Goal: Transaction & Acquisition: Purchase product/service

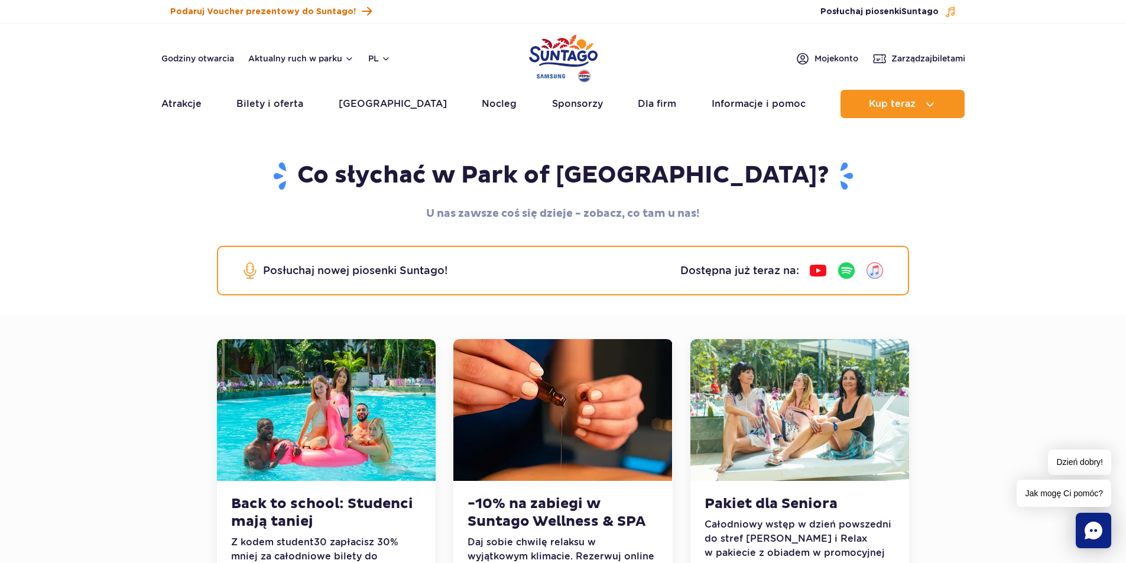
click at [283, 8] on span "Podaruj Voucher prezentowy do Suntago!" at bounding box center [263, 12] width 186 height 12
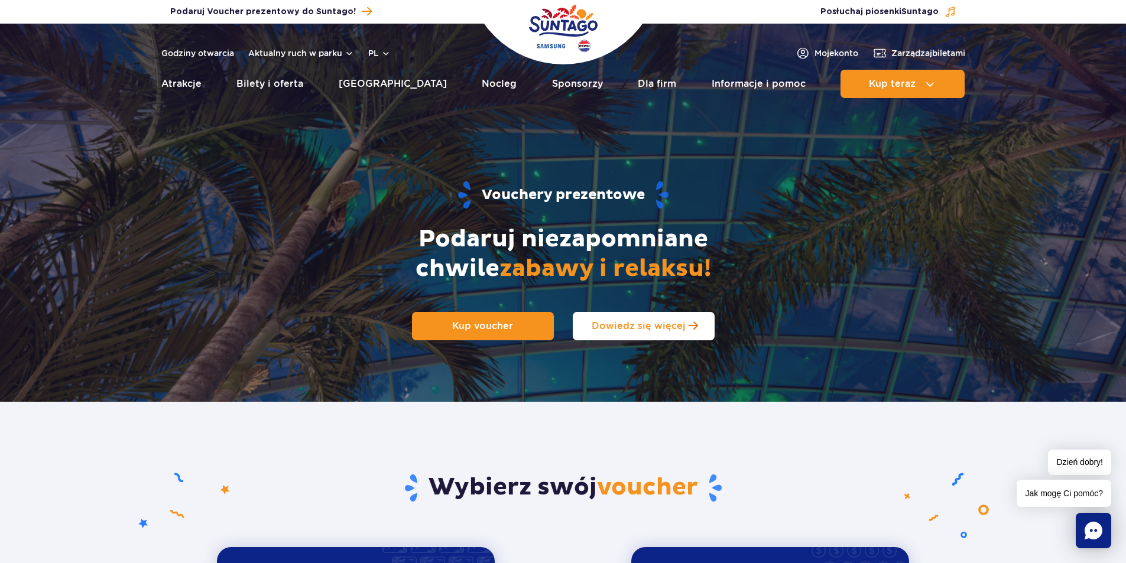
click at [611, 328] on span "Dowiedz się więcej" at bounding box center [639, 325] width 94 height 11
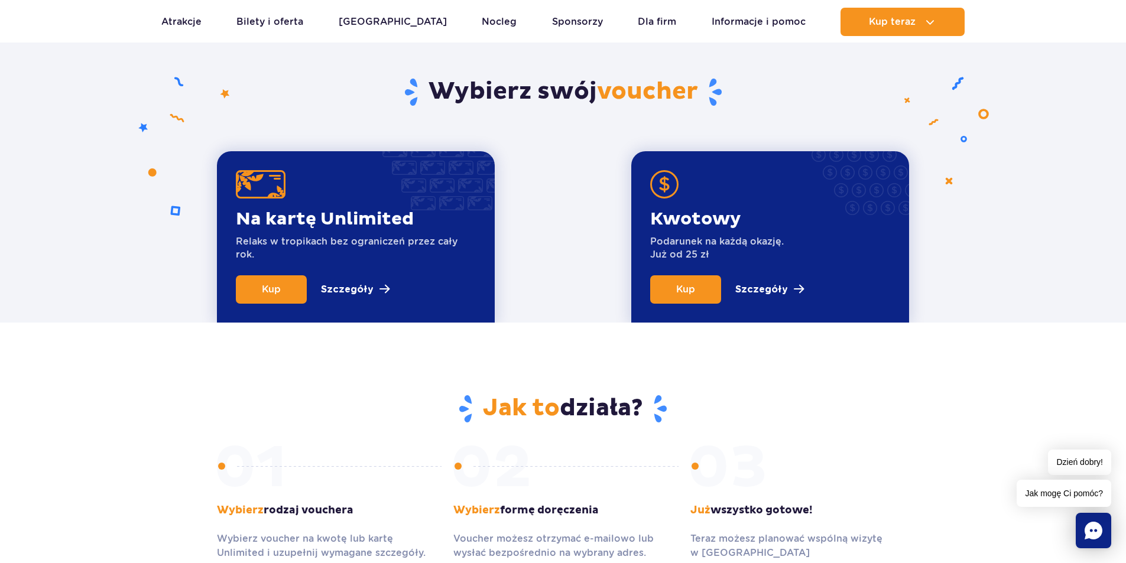
scroll to position [402, 0]
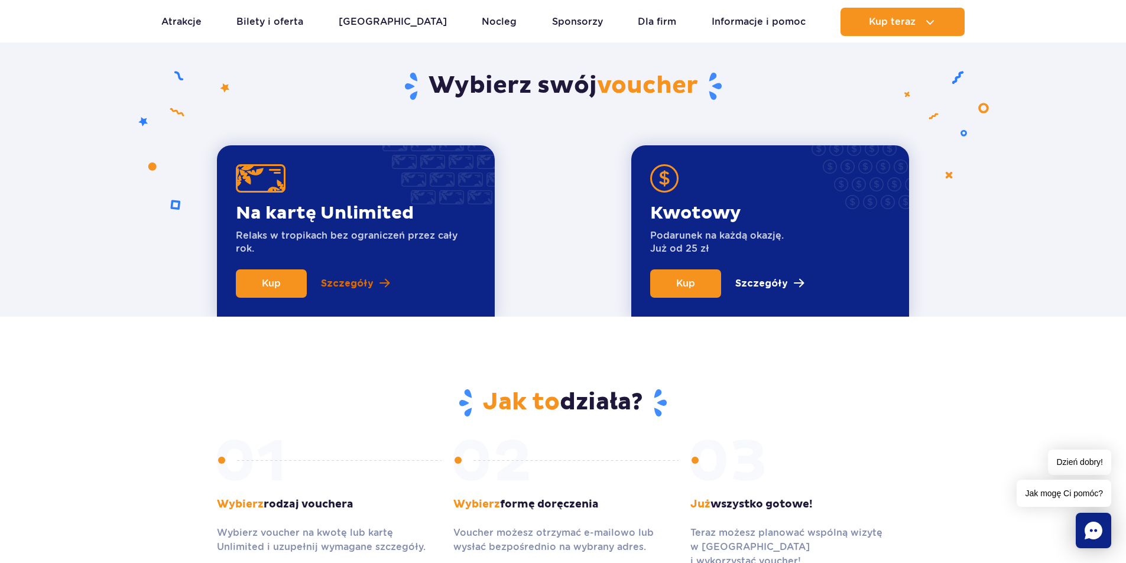
click at [337, 281] on p "Szczegóły" at bounding box center [347, 284] width 53 height 14
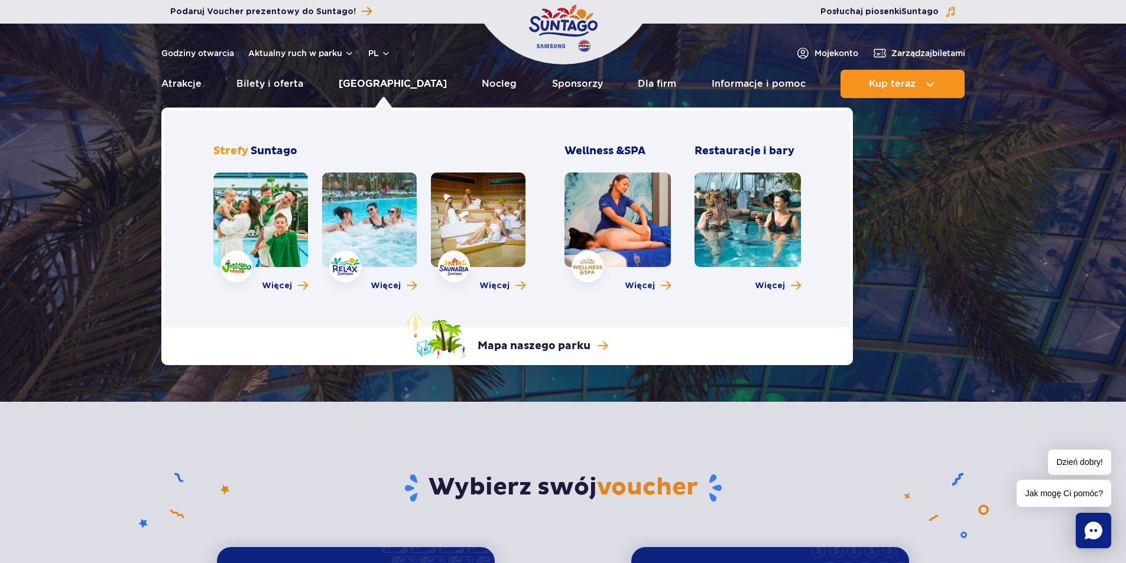
click at [376, 85] on link "[GEOGRAPHIC_DATA]" at bounding box center [393, 84] width 108 height 28
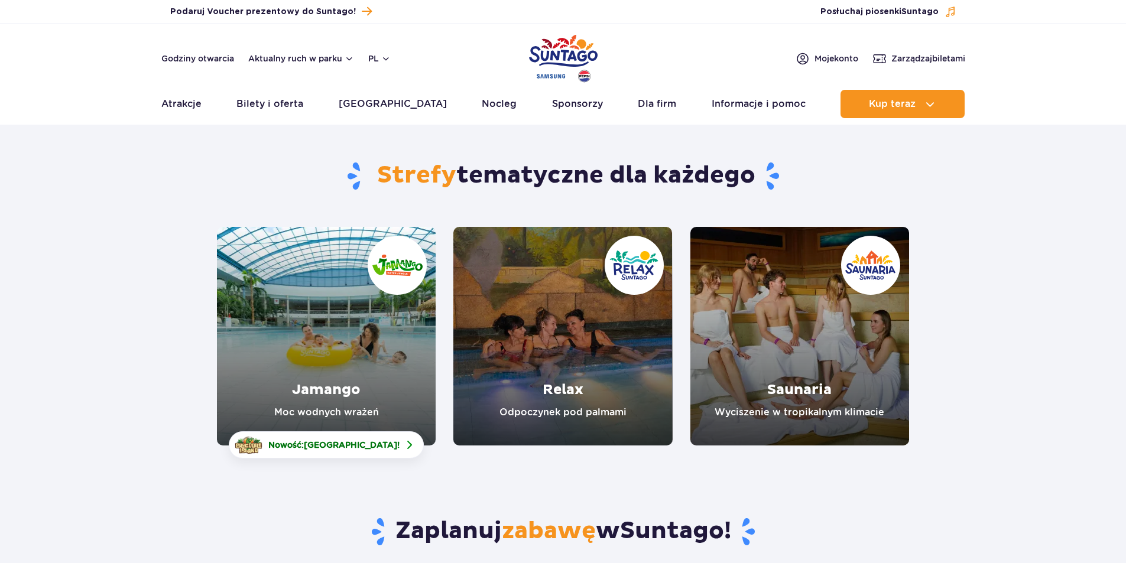
click at [337, 330] on link "Jamango" at bounding box center [326, 336] width 219 height 219
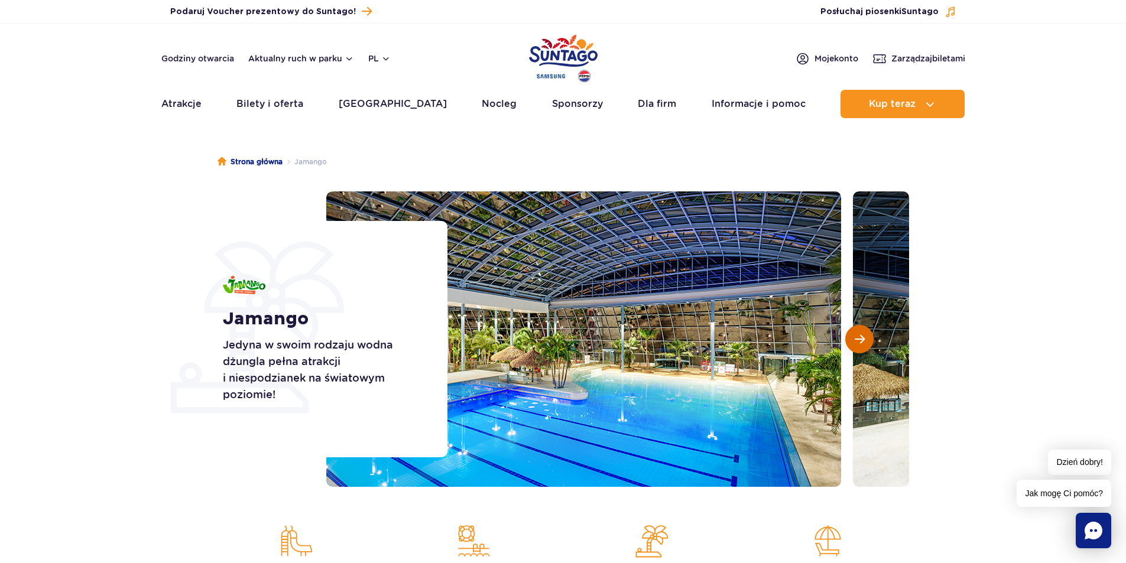
click at [861, 335] on span "Następny slajd" at bounding box center [860, 339] width 10 height 11
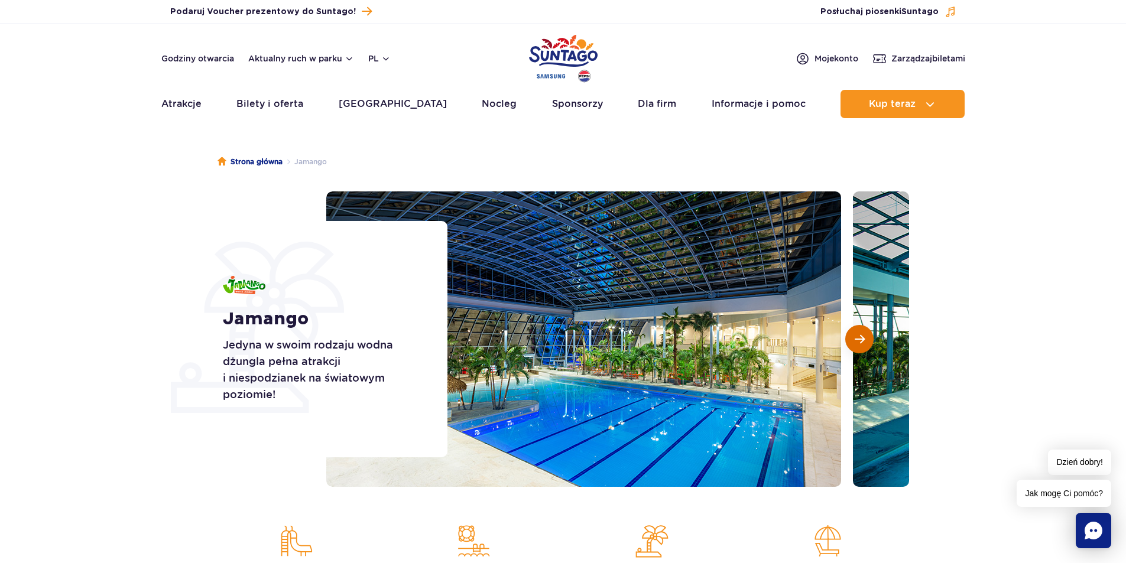
click at [861, 335] on span "Następny slajd" at bounding box center [860, 339] width 10 height 11
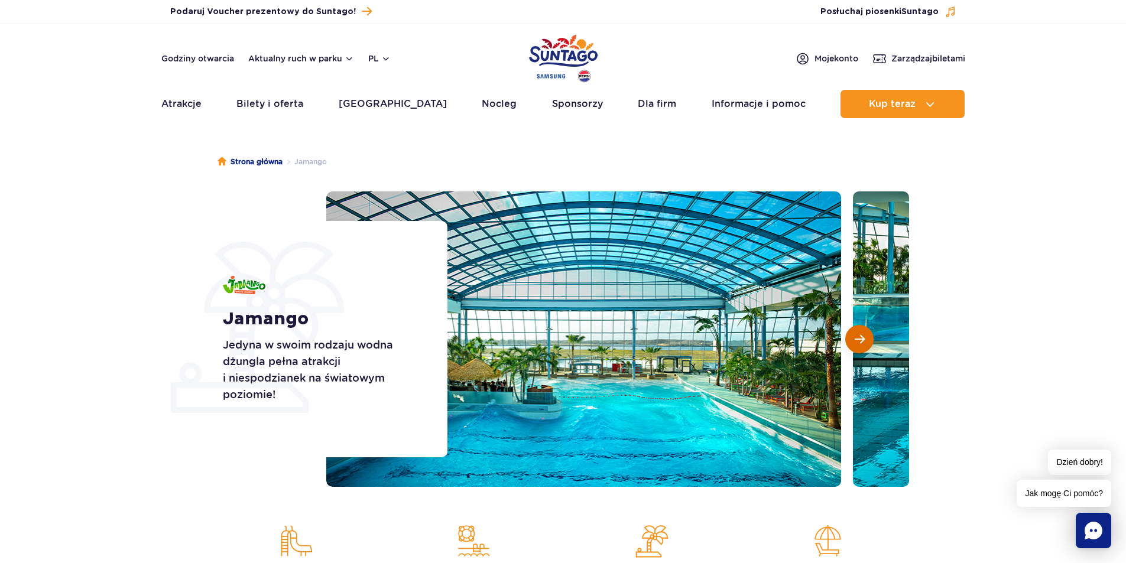
click at [861, 335] on span "Następny slajd" at bounding box center [860, 339] width 10 height 11
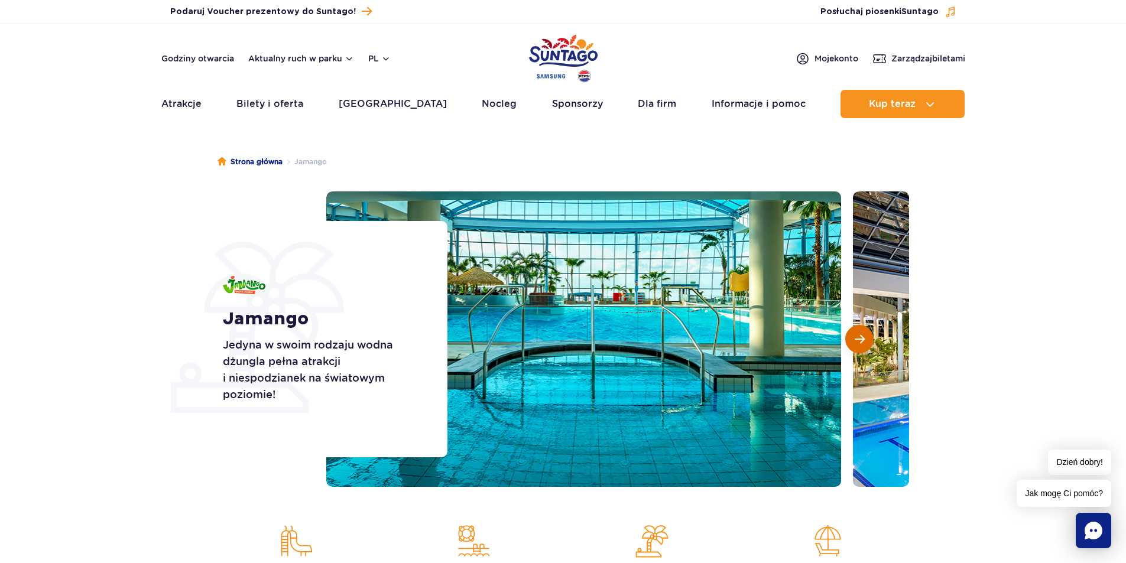
click at [861, 335] on span "Następny slajd" at bounding box center [860, 339] width 10 height 11
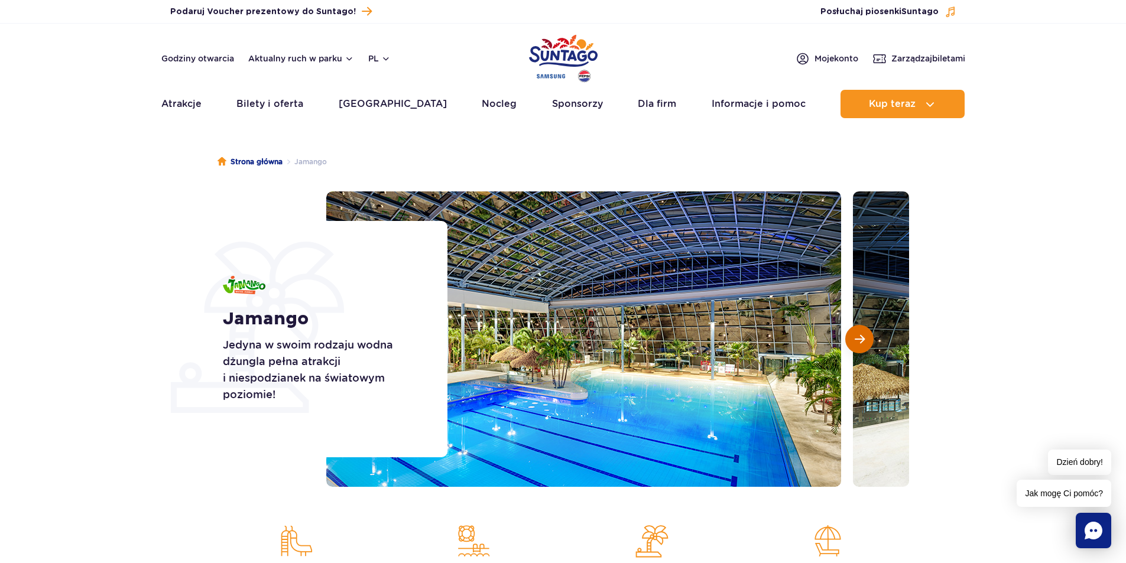
click at [861, 335] on span "Następny slajd" at bounding box center [860, 339] width 10 height 11
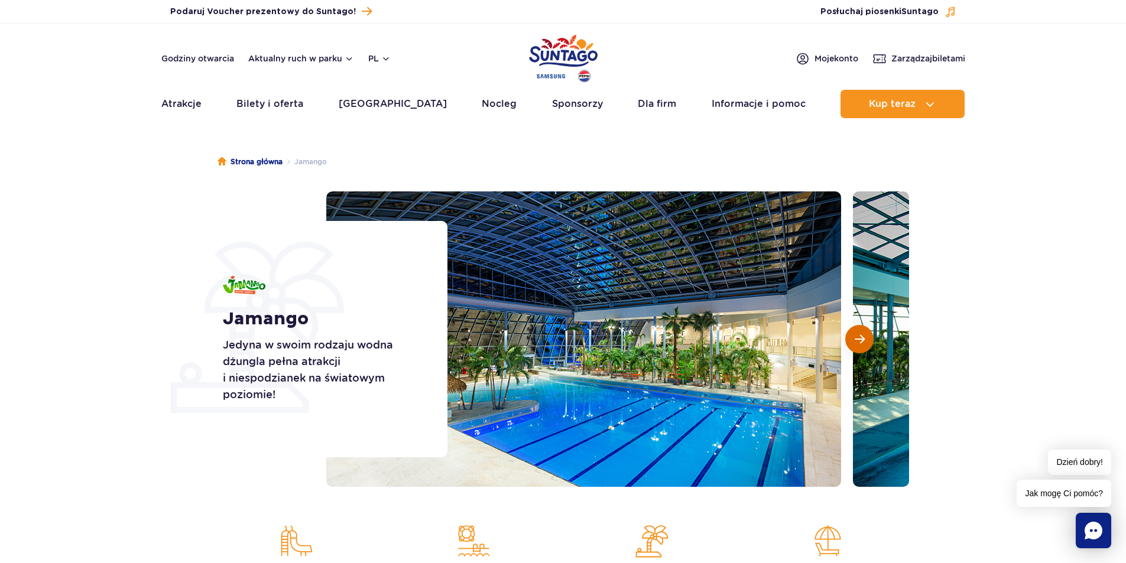
click at [861, 335] on span "Następny slajd" at bounding box center [860, 339] width 10 height 11
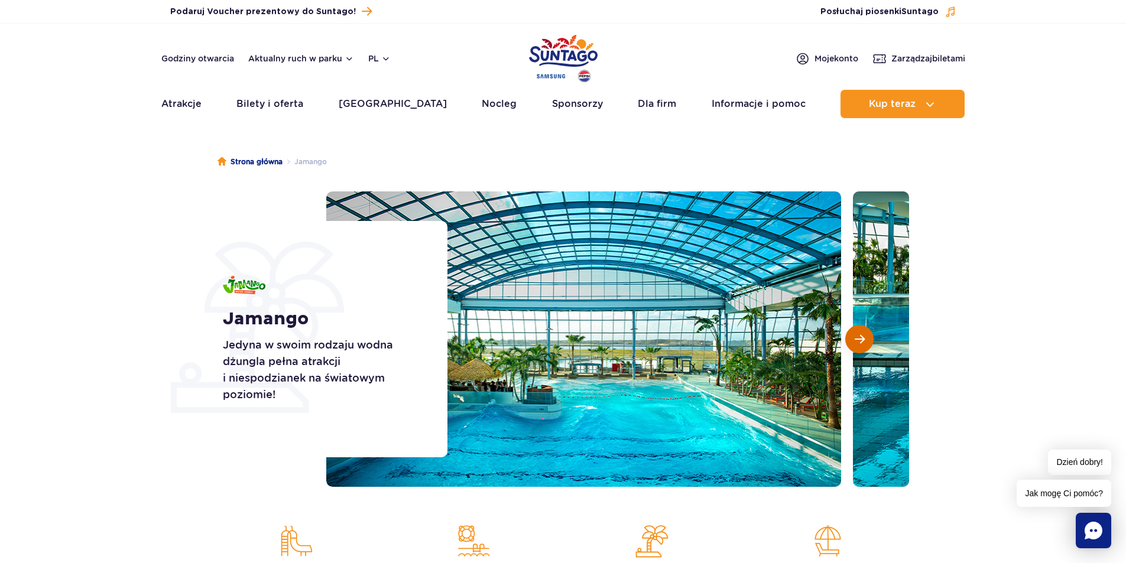
click at [861, 335] on span "Następny slajd" at bounding box center [860, 339] width 10 height 11
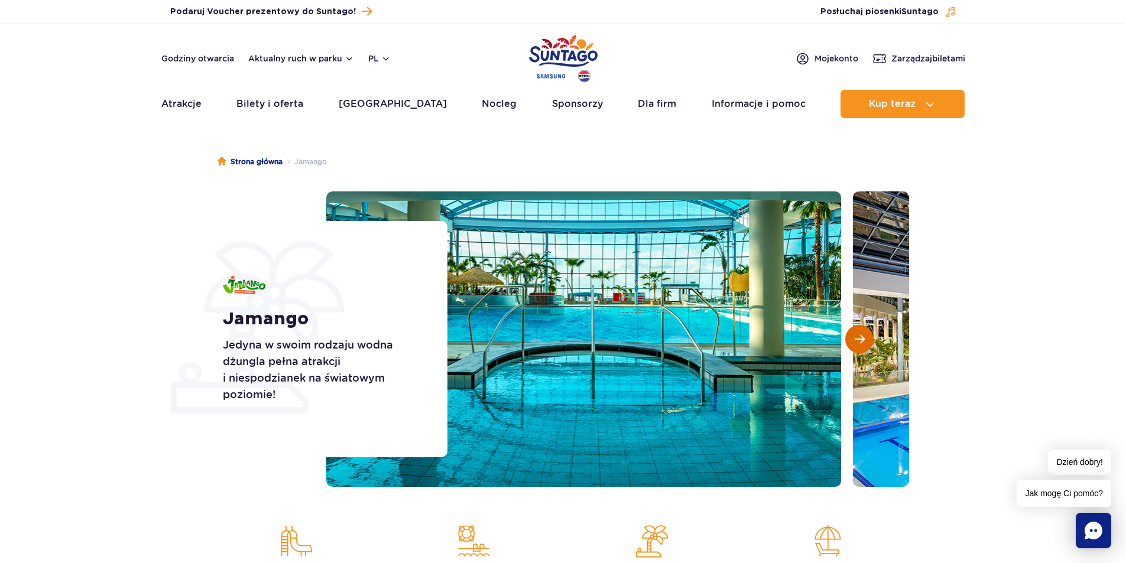
click at [861, 335] on span "Następny slajd" at bounding box center [860, 339] width 10 height 11
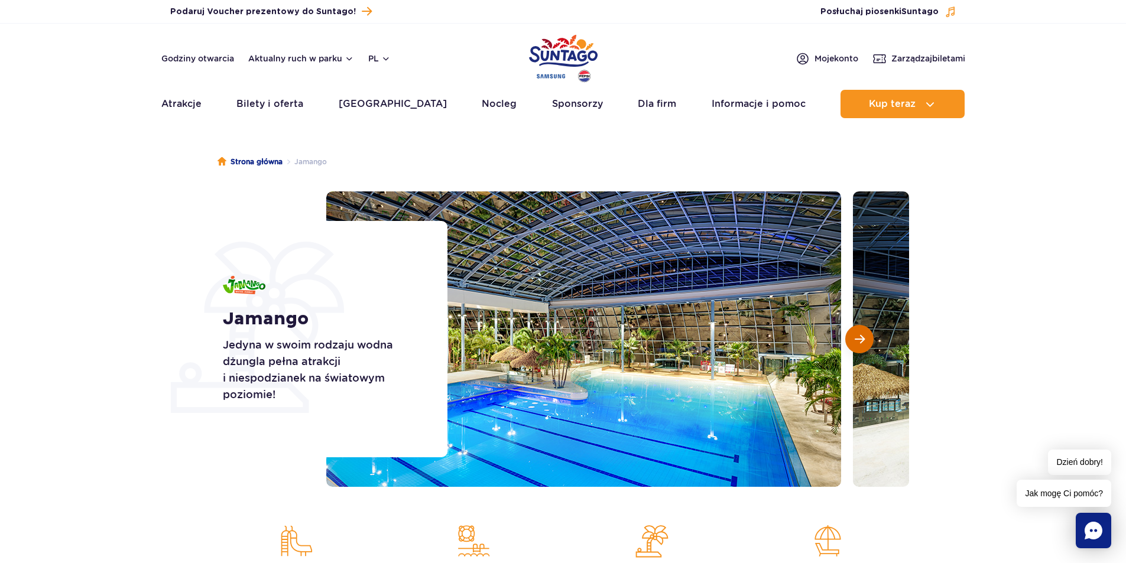
click at [861, 335] on span "Następny slajd" at bounding box center [860, 339] width 10 height 11
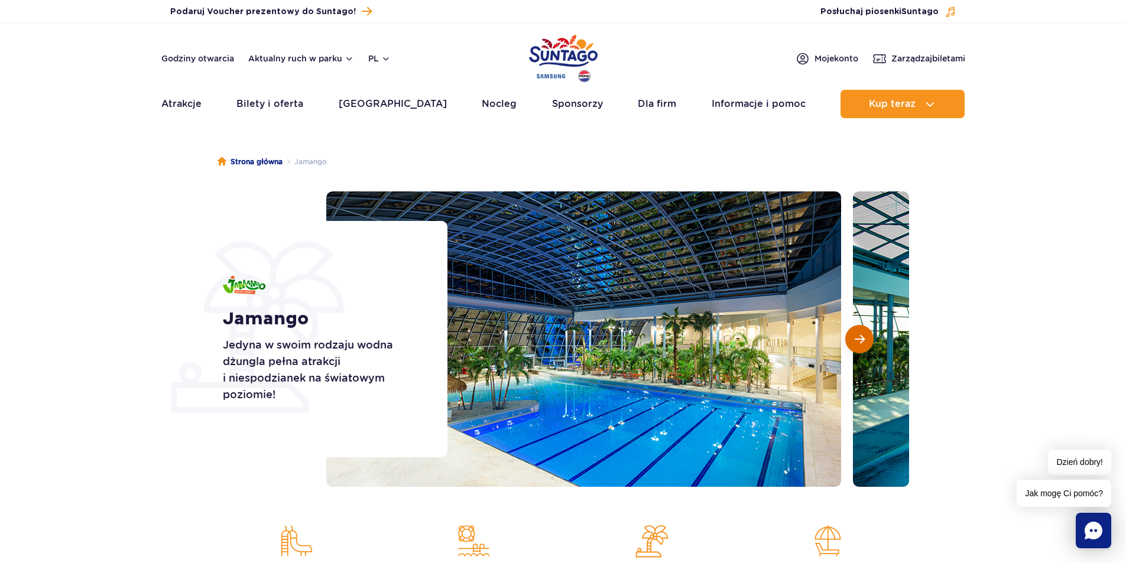
click at [861, 335] on span "Następny slajd" at bounding box center [860, 339] width 10 height 11
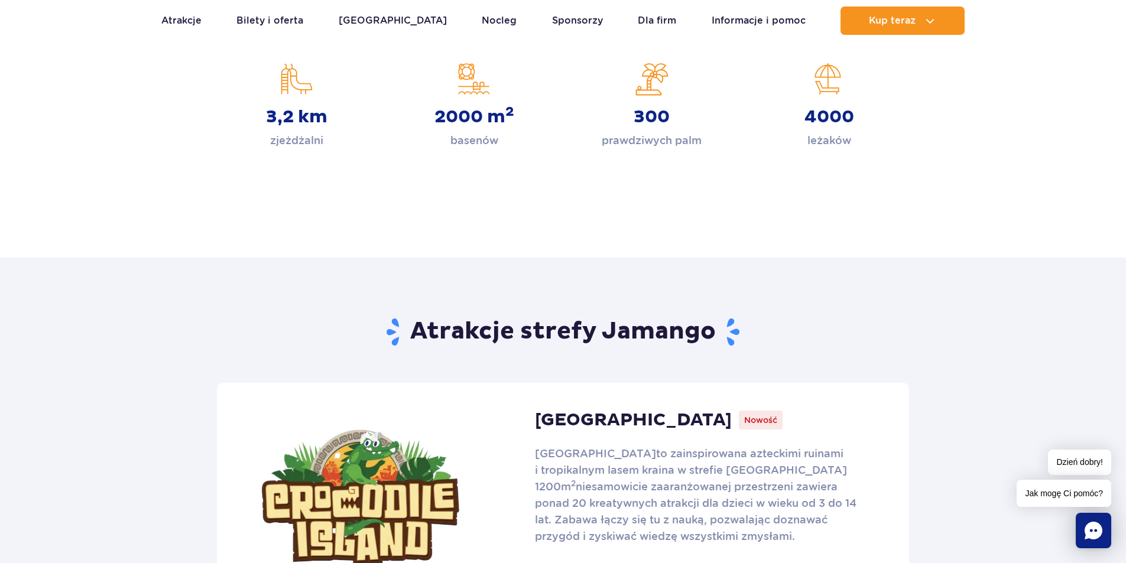
scroll to position [650, 0]
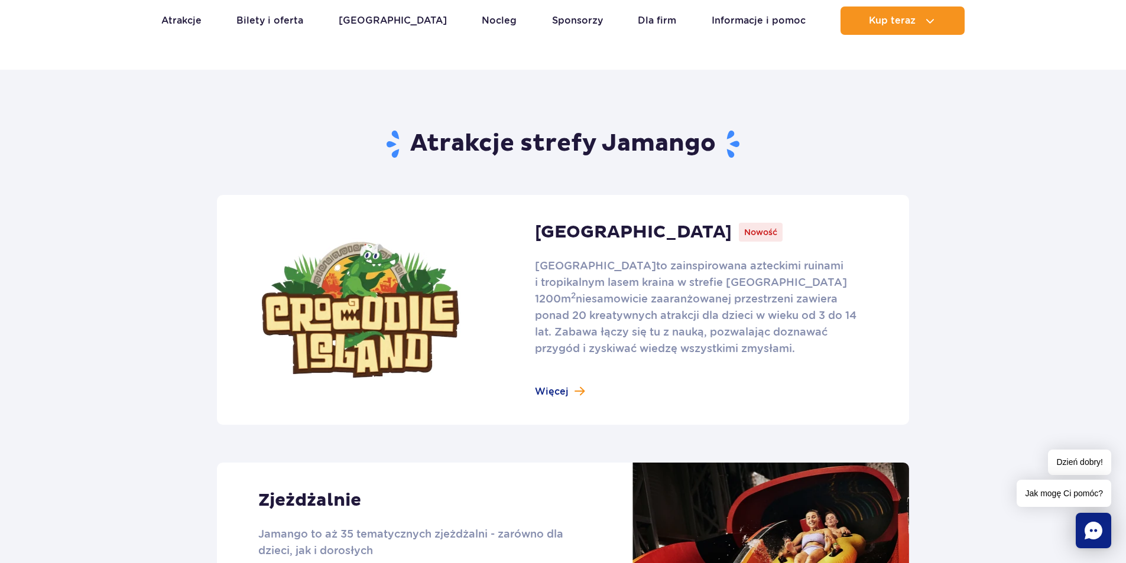
click at [560, 385] on link at bounding box center [563, 310] width 692 height 230
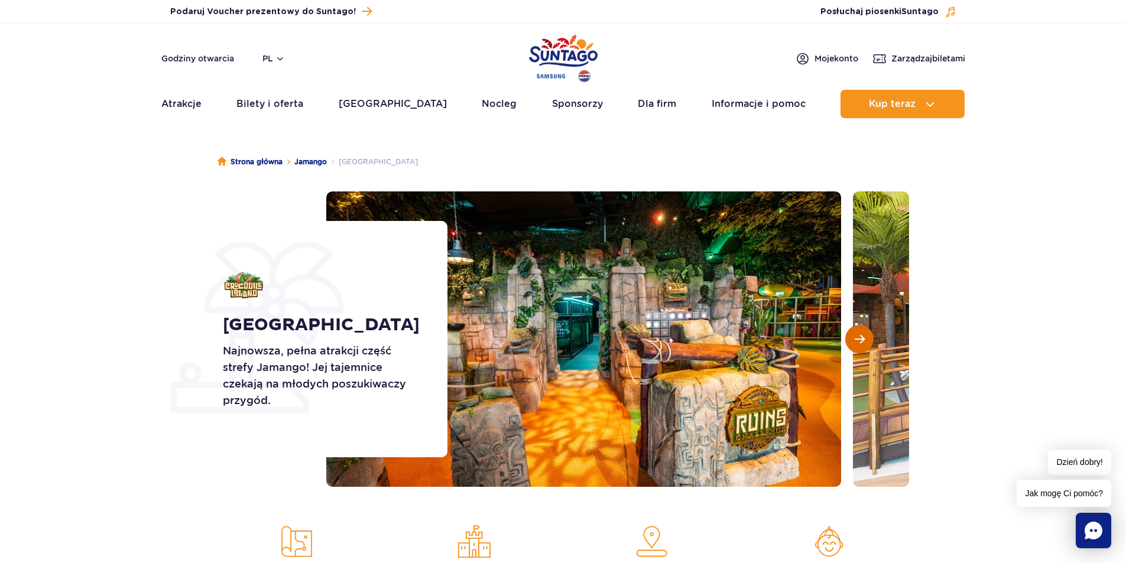
click at [856, 339] on span "Następny slajd" at bounding box center [860, 339] width 10 height 11
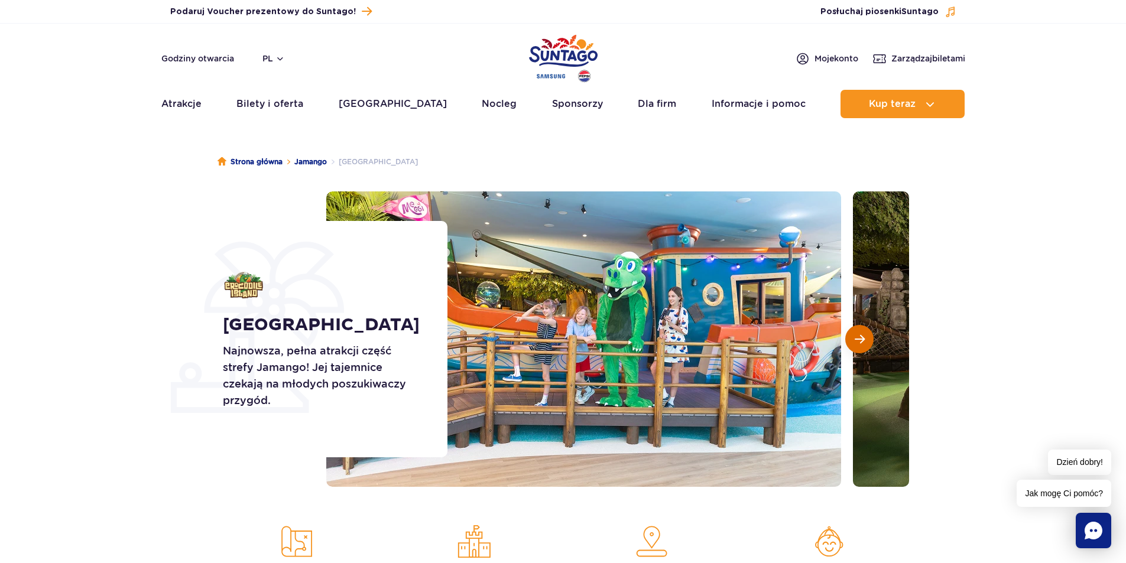
click at [856, 339] on span "Następny slajd" at bounding box center [860, 339] width 10 height 11
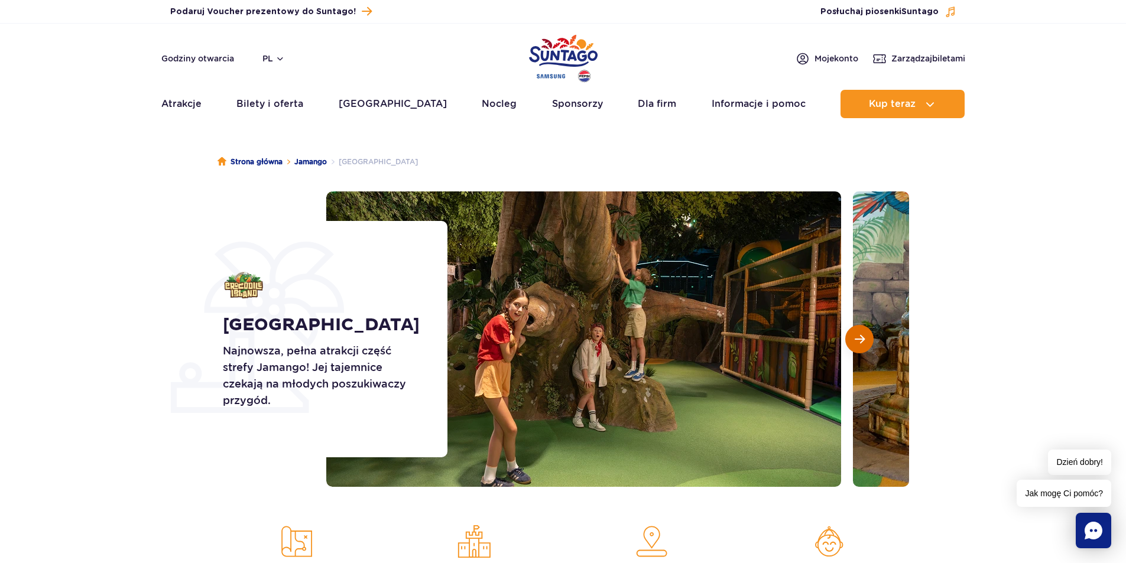
click at [856, 339] on span "Następny slajd" at bounding box center [860, 339] width 10 height 11
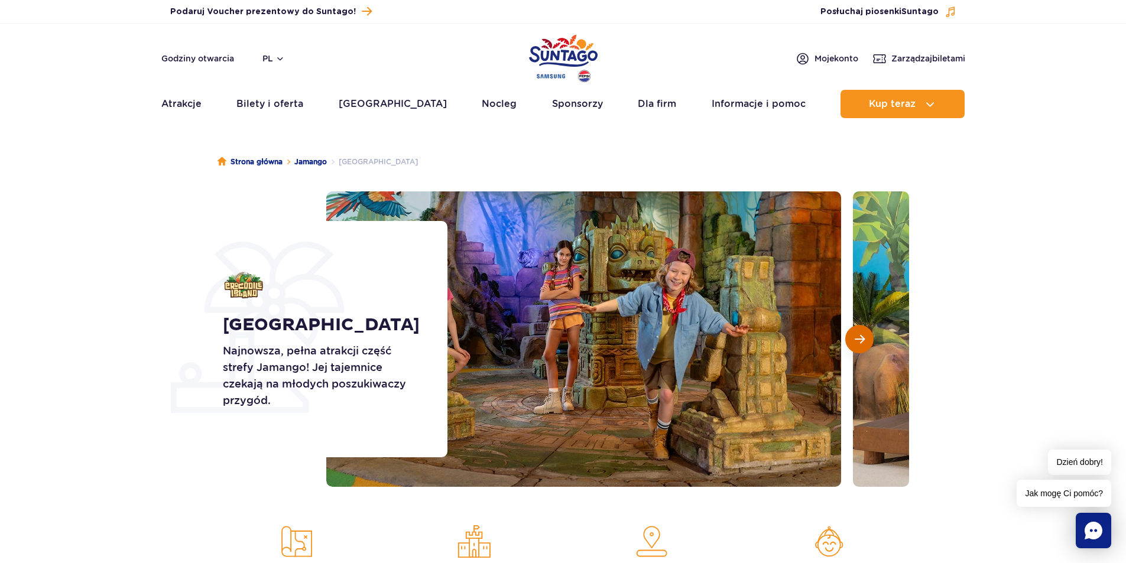
click at [856, 337] on span "Następny slajd" at bounding box center [860, 339] width 10 height 11
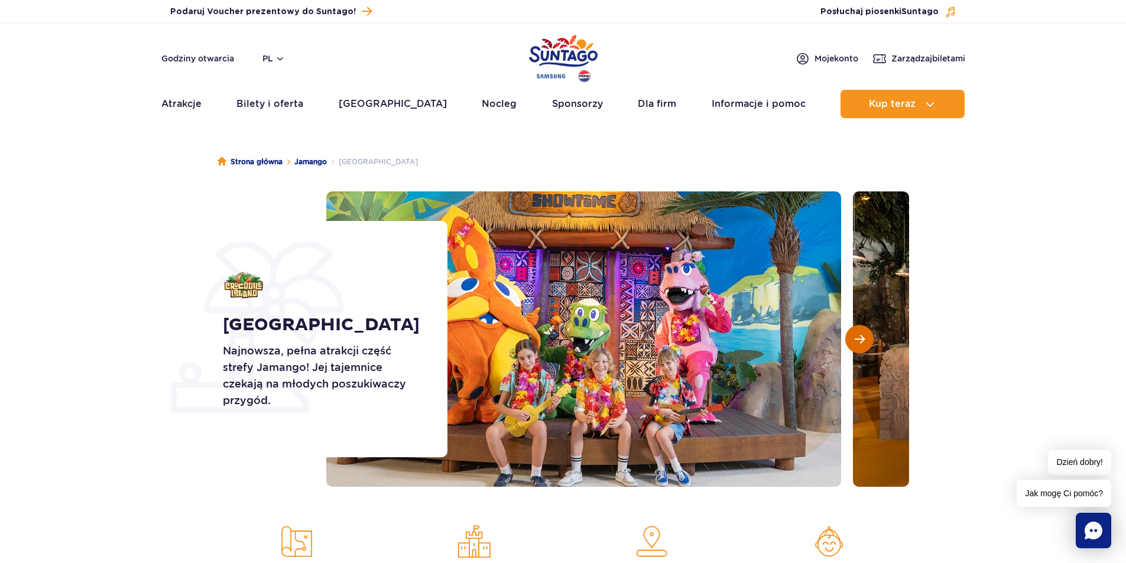
click at [856, 337] on span "Następny slajd" at bounding box center [860, 339] width 10 height 11
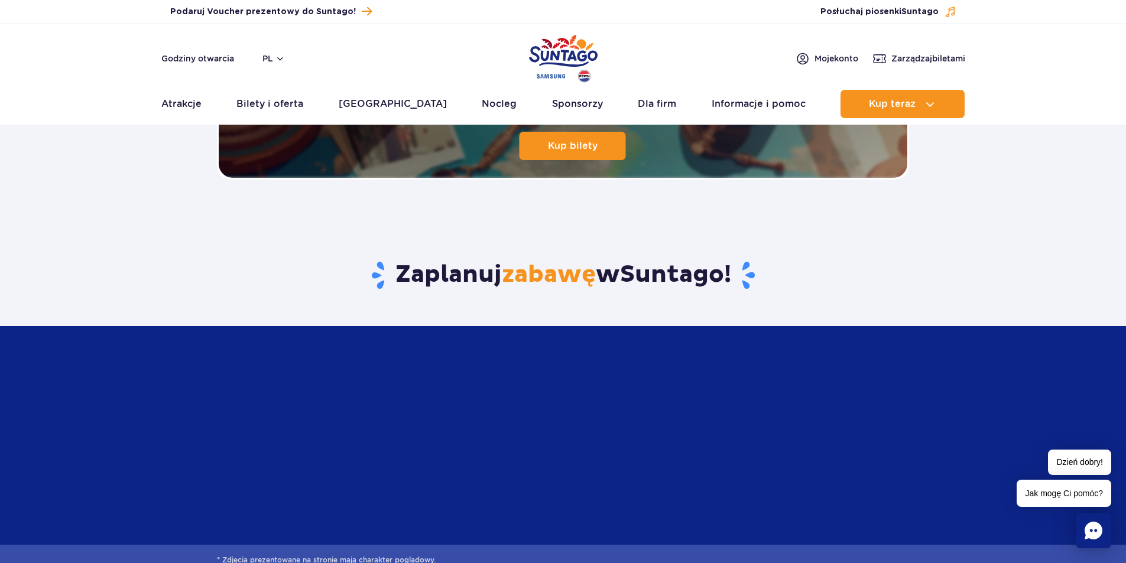
scroll to position [2660, 0]
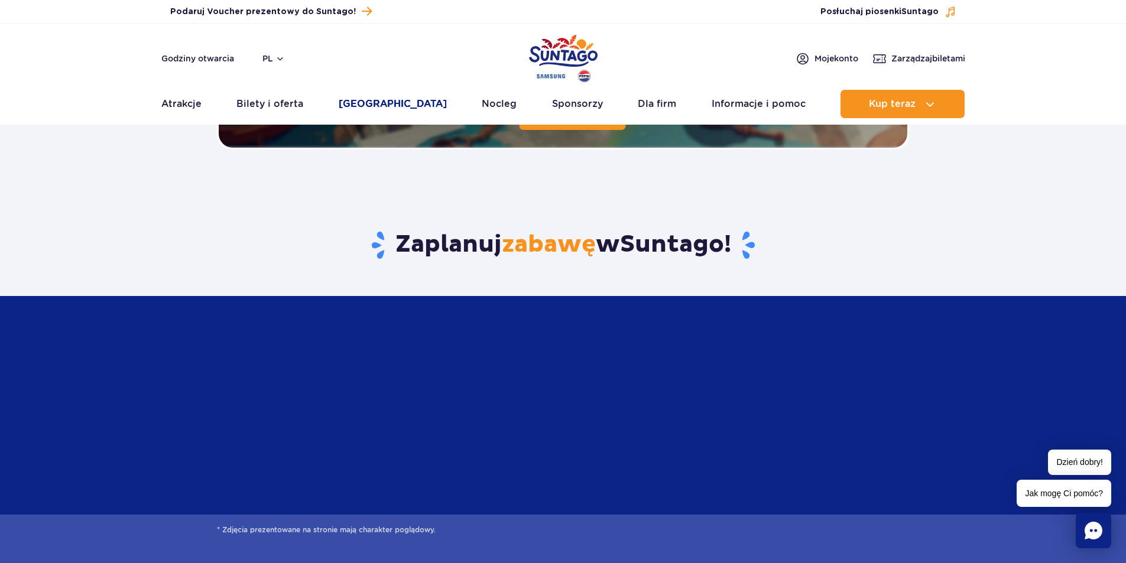
click at [398, 105] on link "[GEOGRAPHIC_DATA]" at bounding box center [393, 104] width 108 height 28
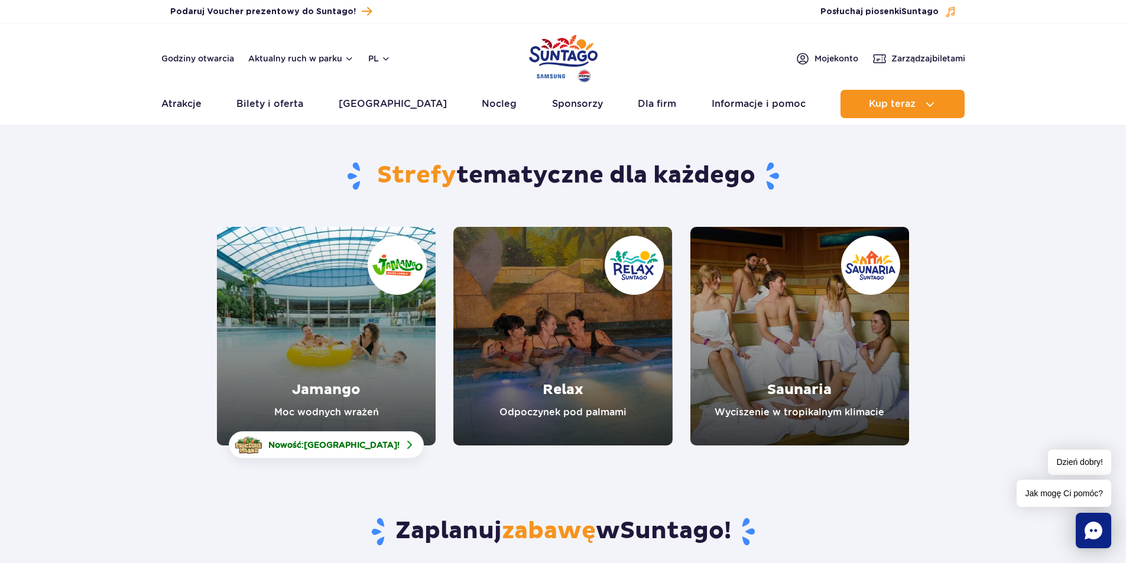
click at [340, 356] on link "Jamango" at bounding box center [326, 336] width 219 height 219
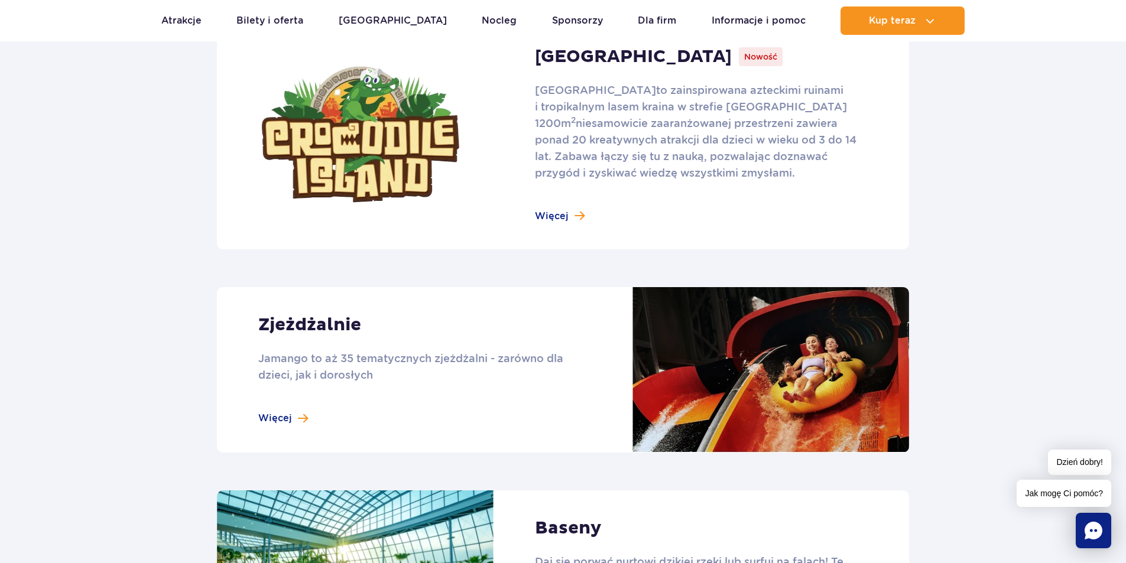
scroll to position [827, 0]
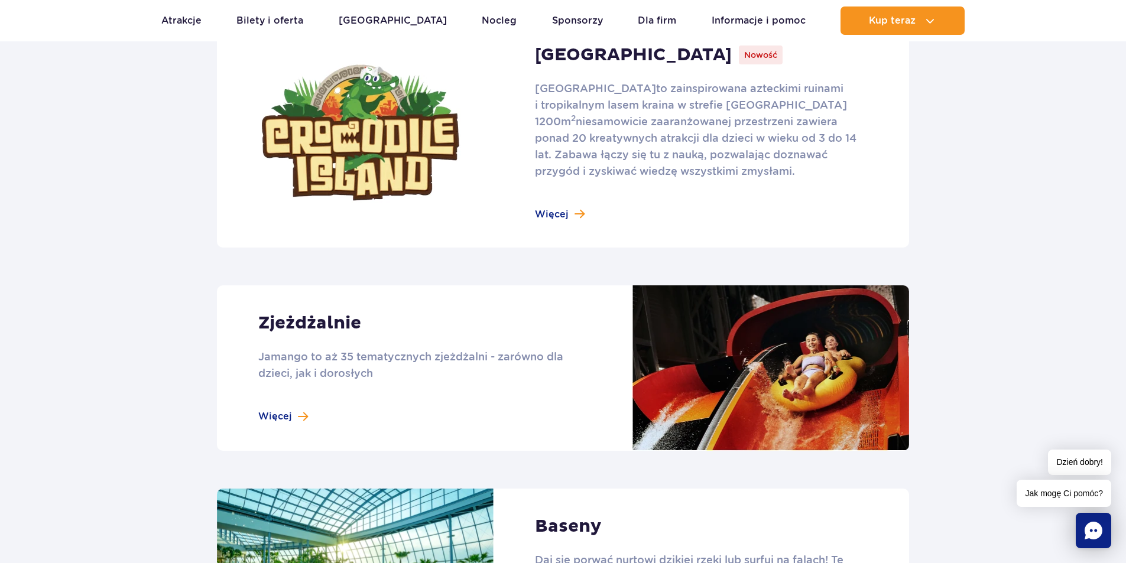
click at [280, 415] on link at bounding box center [563, 367] width 692 height 165
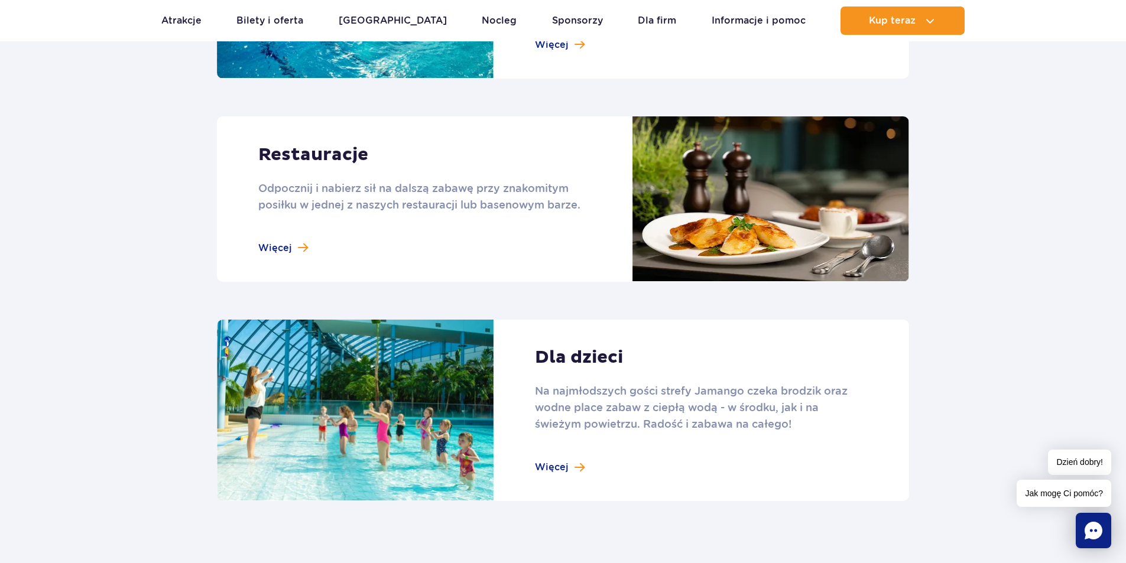
scroll to position [1418, 0]
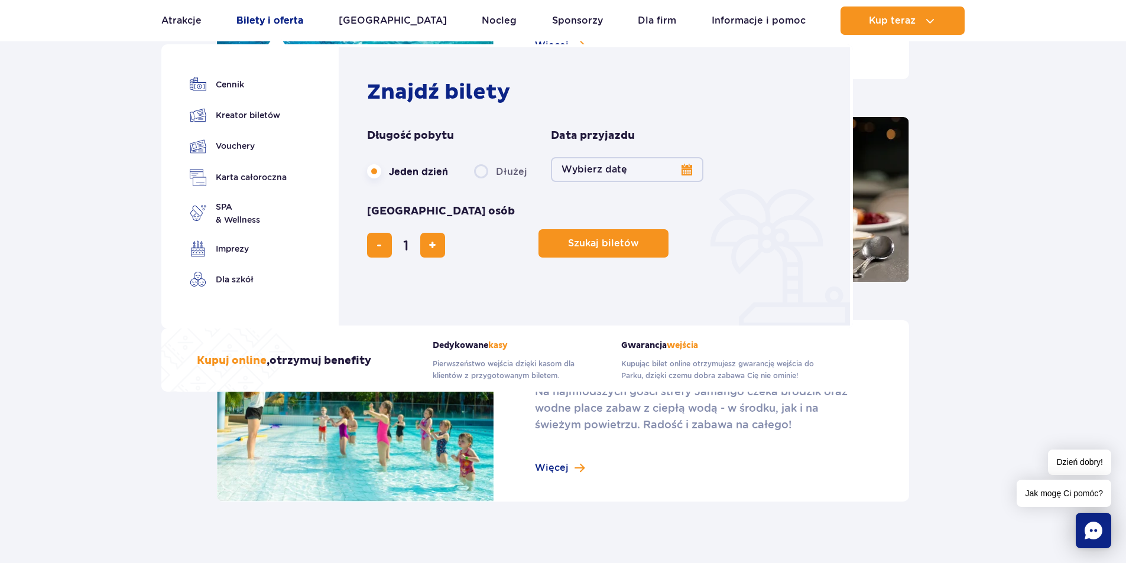
click at [298, 20] on link "Bilety i oferta" at bounding box center [269, 21] width 67 height 28
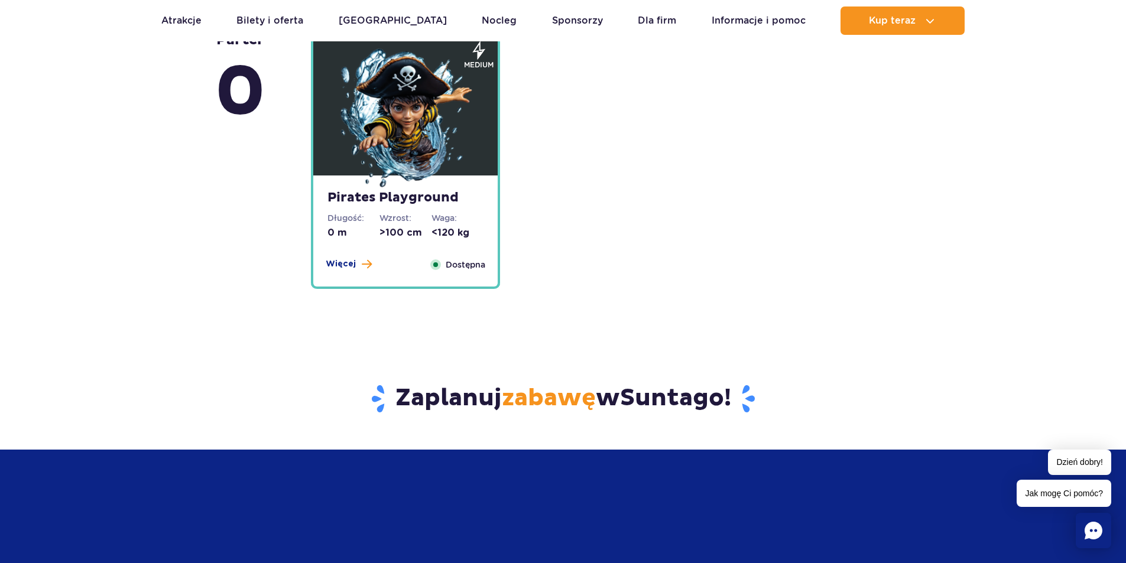
scroll to position [3073, 0]
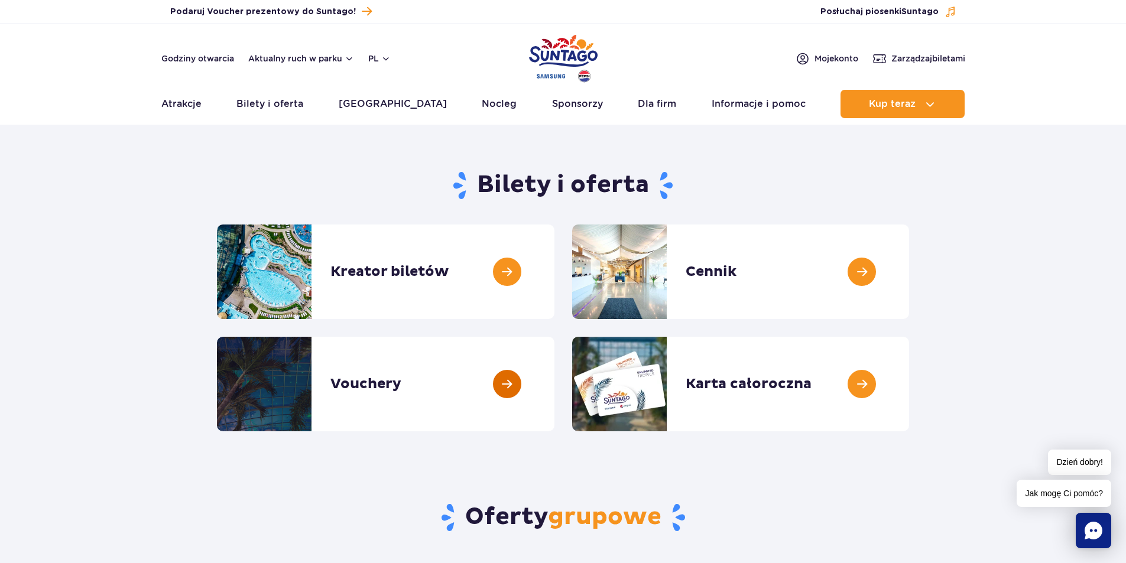
click at [554, 385] on link at bounding box center [554, 384] width 0 height 95
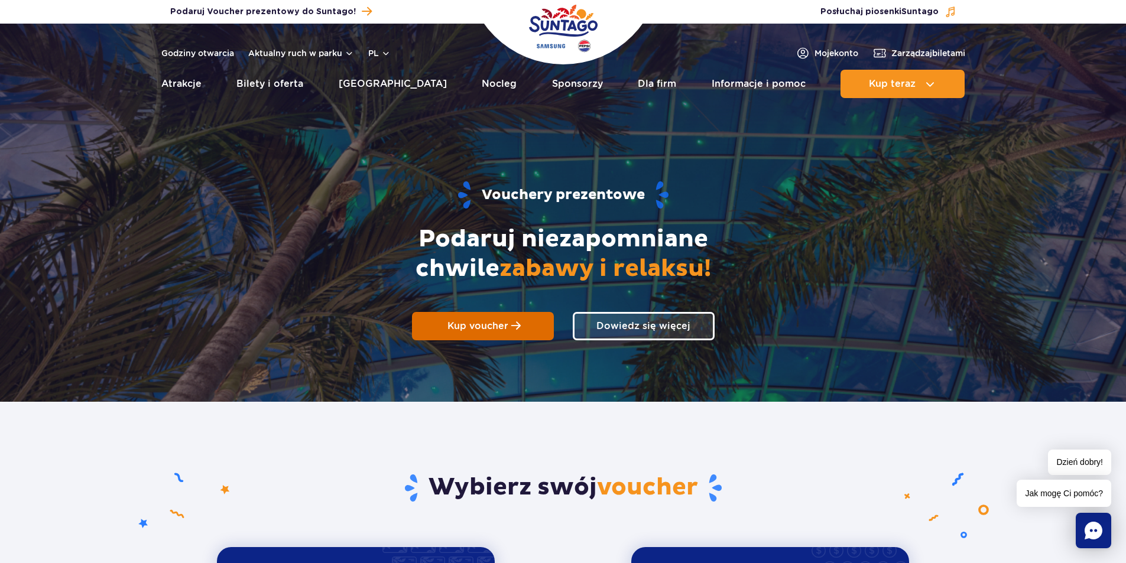
click at [508, 325] on link "Kup voucher" at bounding box center [483, 326] width 142 height 28
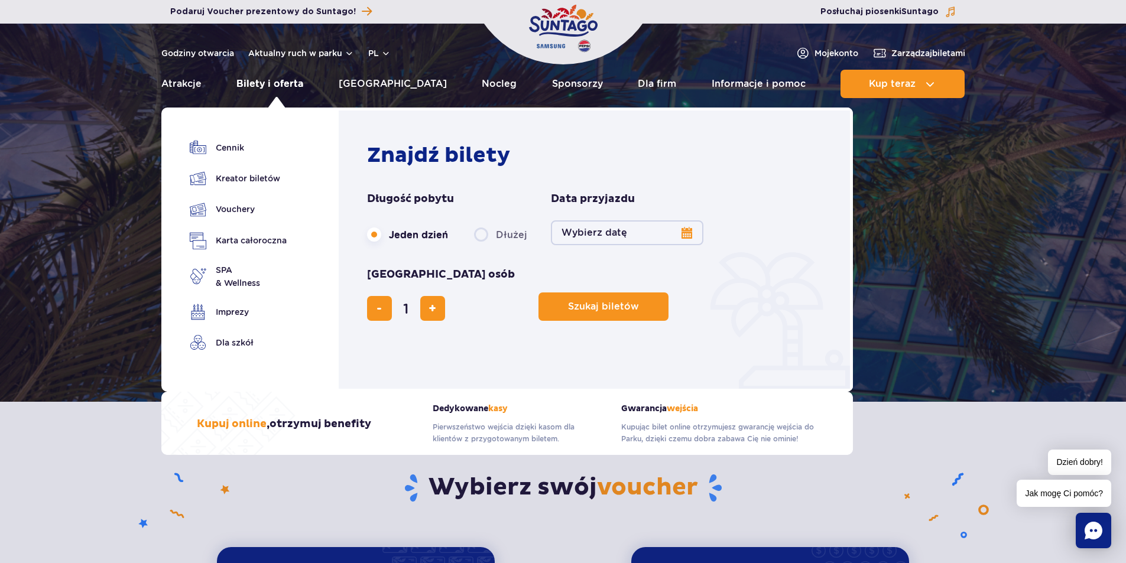
click at [263, 83] on link "Bilety i oferta" at bounding box center [269, 84] width 67 height 28
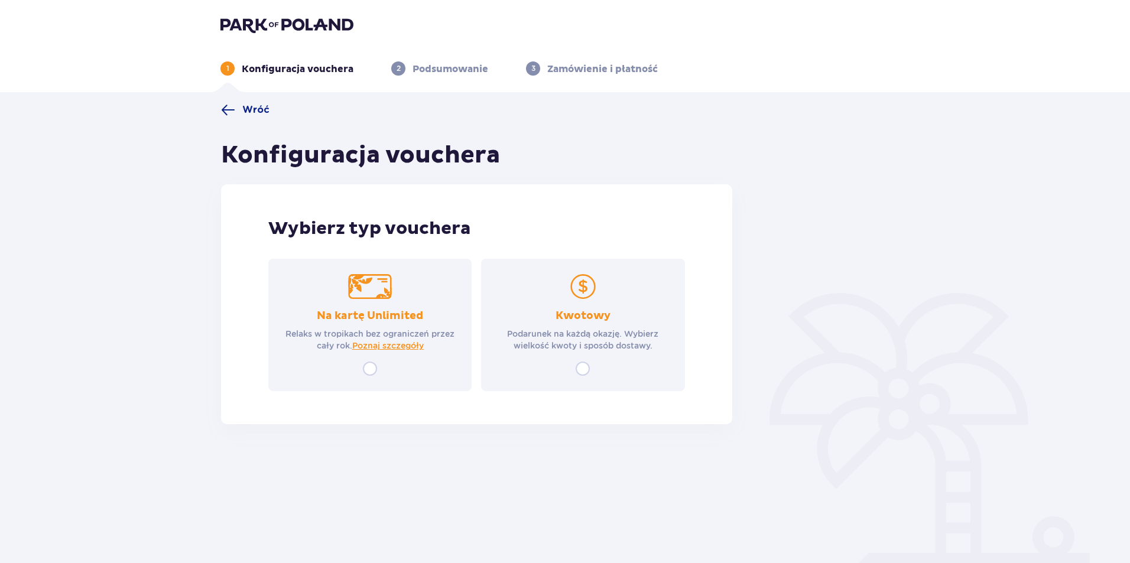
click at [388, 308] on div "Na kartę Unlimited Relaks w tropikach bez ograniczeń przez cały rok. Poznaj szc…" at bounding box center [369, 325] width 203 height 132
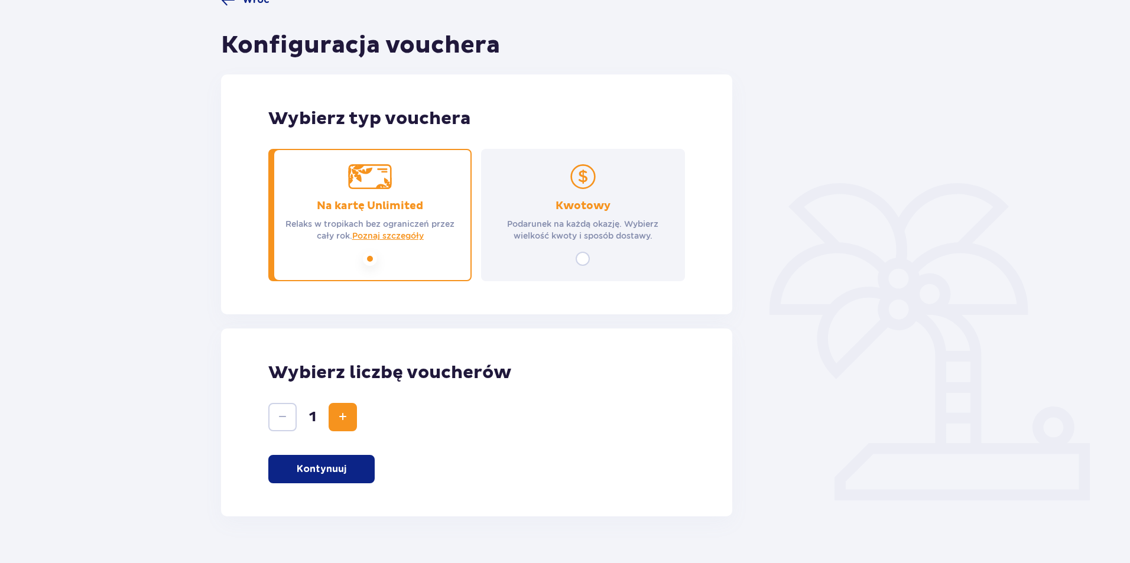
scroll to position [134, 0]
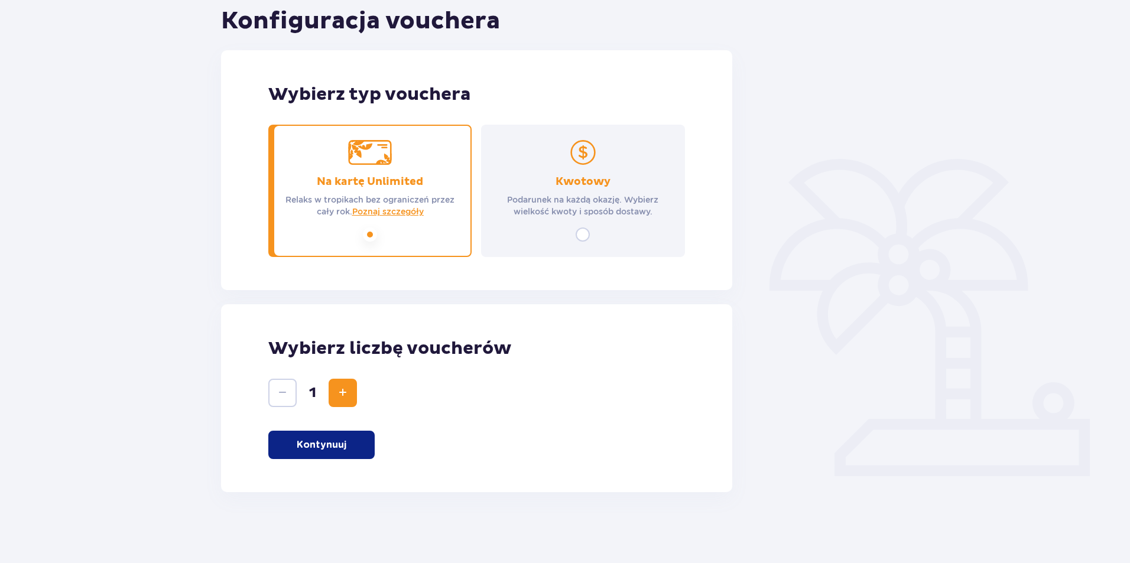
click at [327, 443] on p "Kontynuuj" at bounding box center [322, 445] width 50 height 13
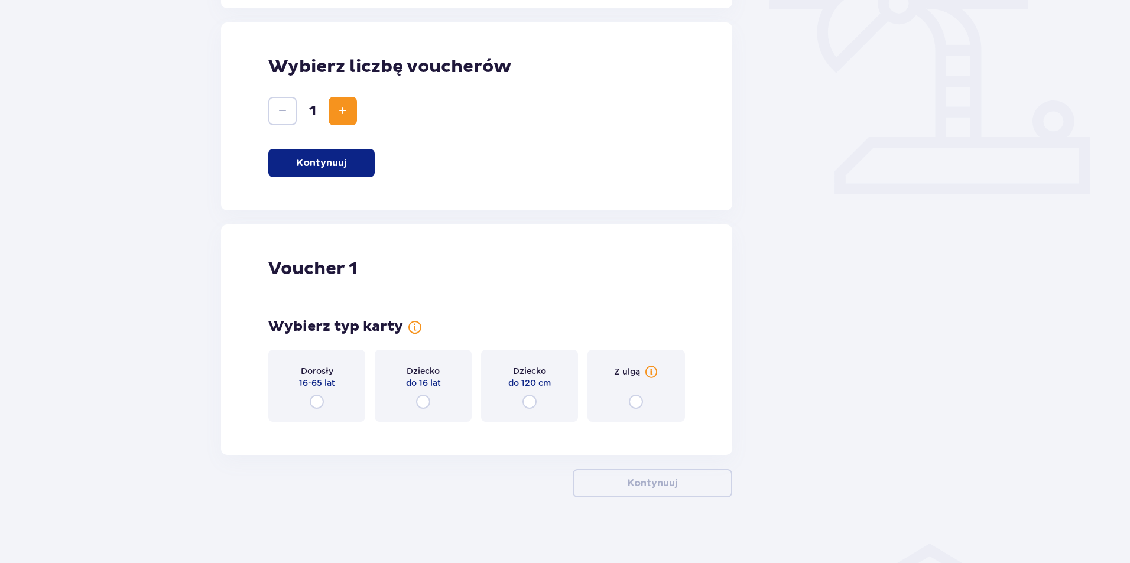
scroll to position [421, 0]
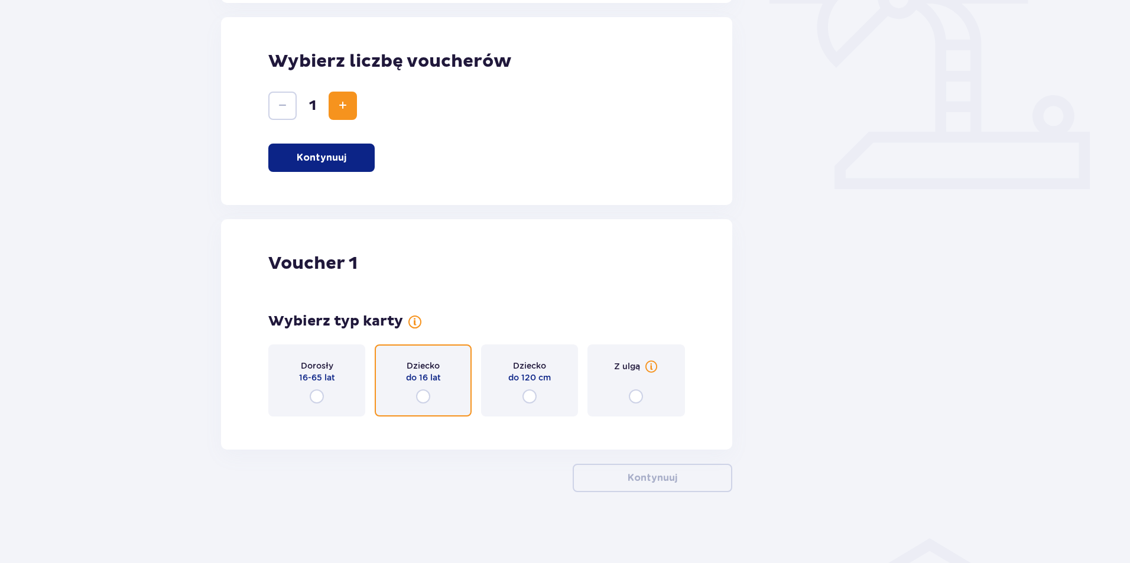
click at [426, 394] on input "radio" at bounding box center [423, 396] width 14 height 14
radio input "true"
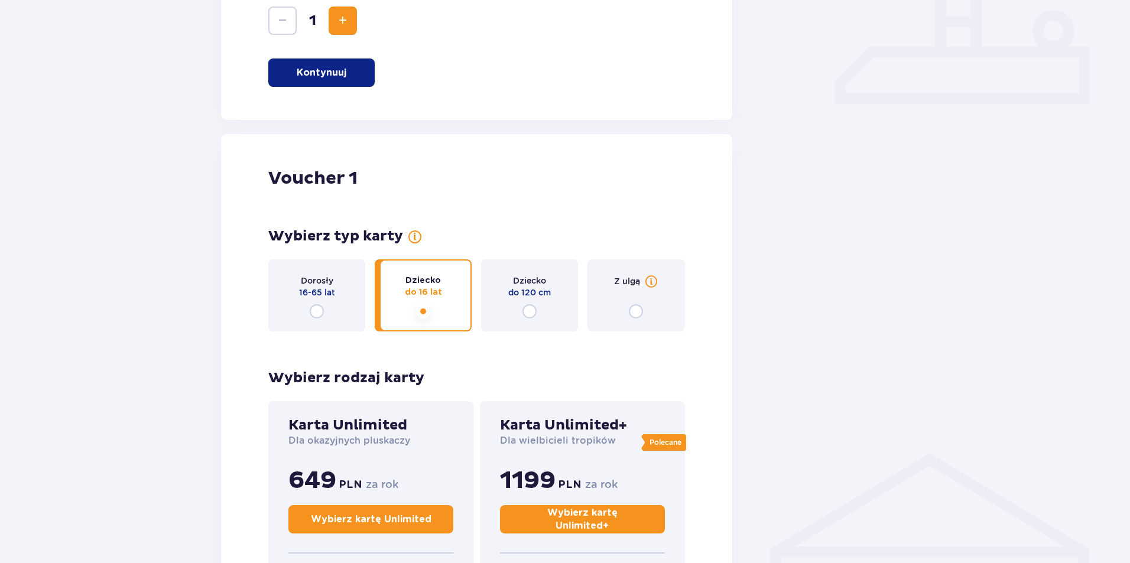
scroll to position [502, 0]
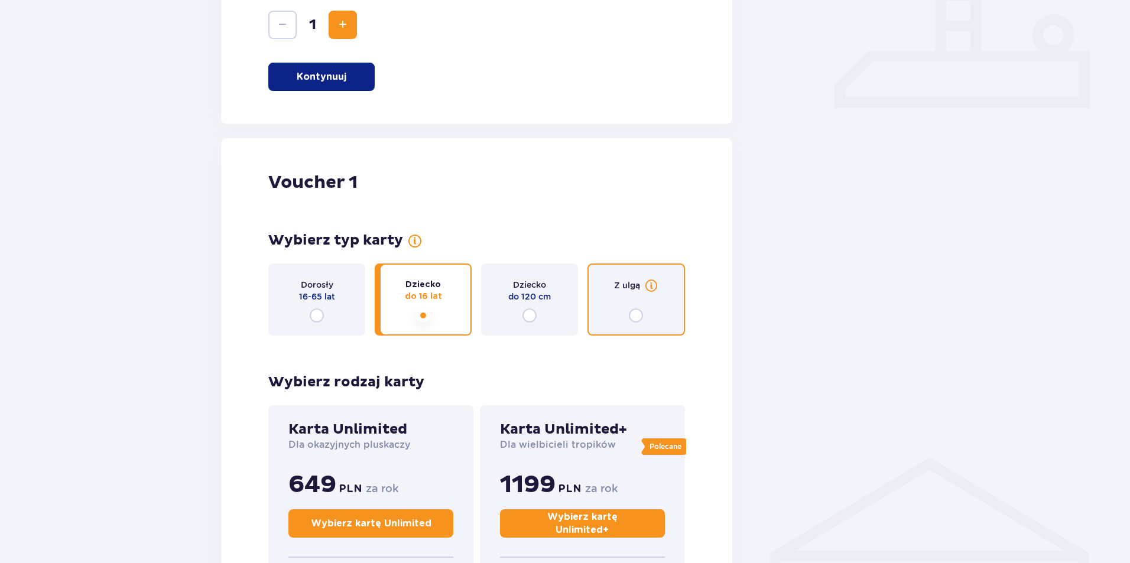
click at [639, 315] on input "radio" at bounding box center [636, 316] width 14 height 14
radio input "true"
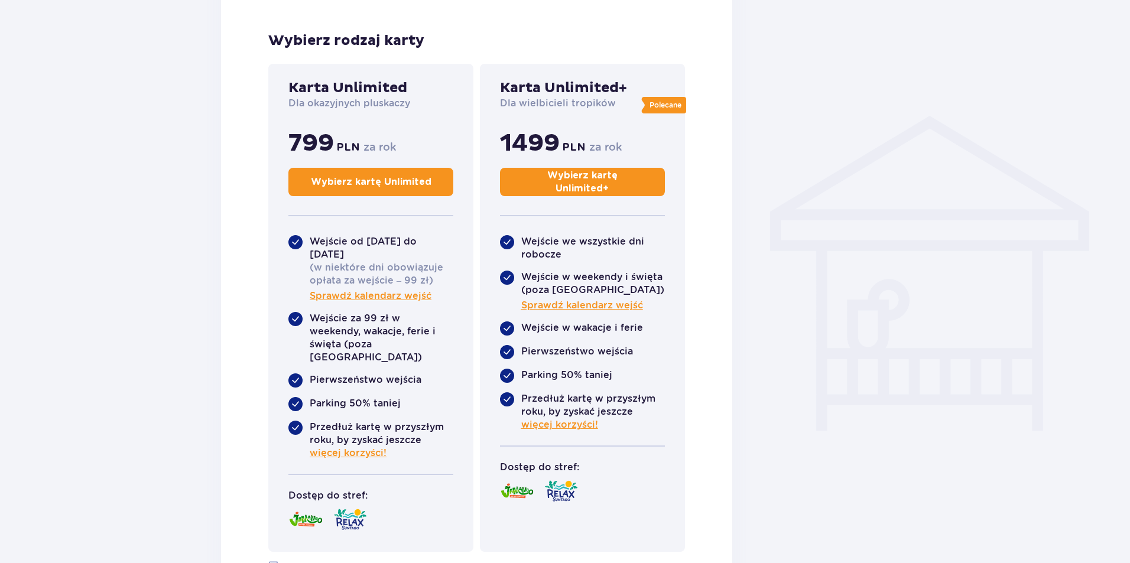
scroll to position [857, 0]
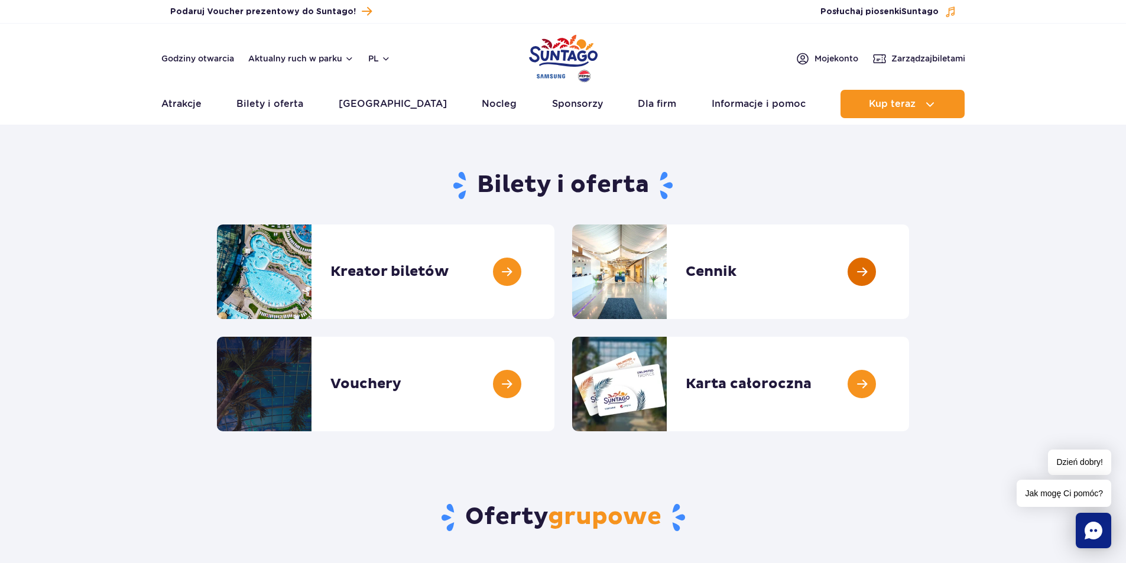
click at [909, 270] on link at bounding box center [909, 272] width 0 height 95
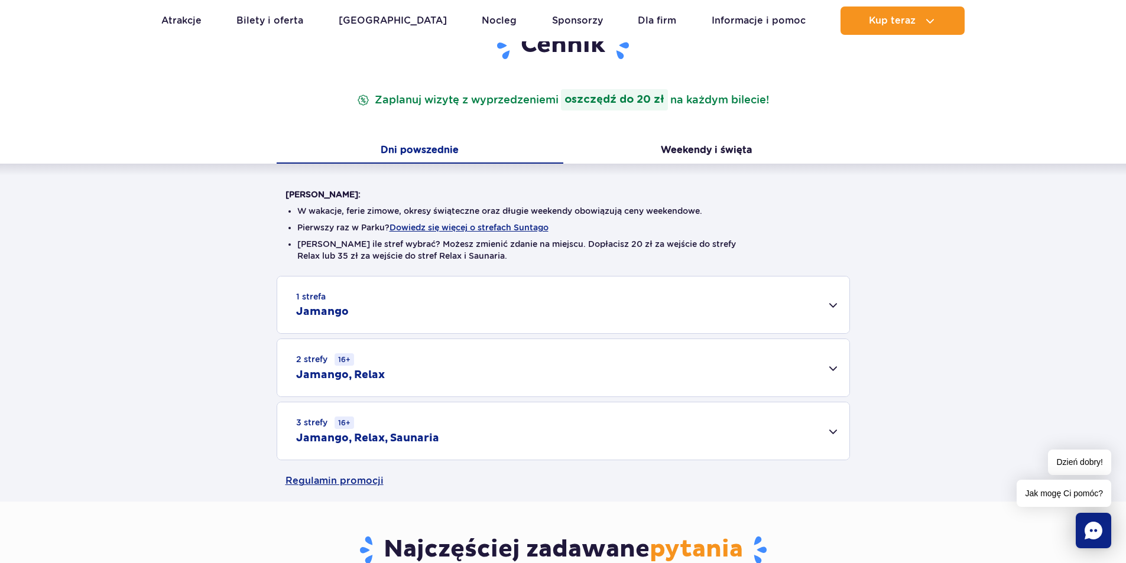
scroll to position [177, 0]
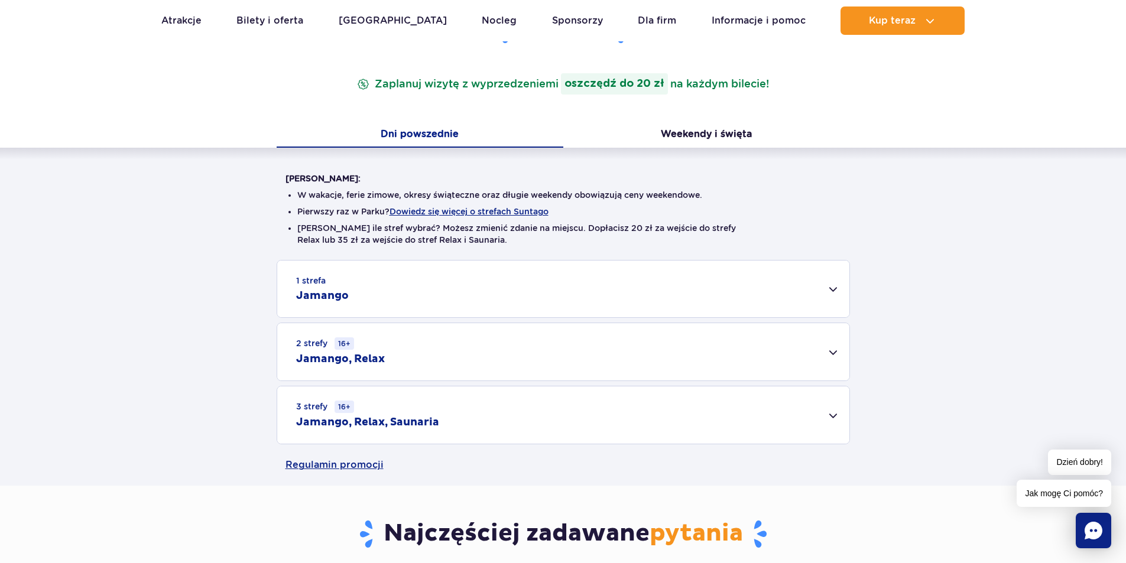
click at [836, 288] on div "1 strefa Jamango" at bounding box center [563, 289] width 572 height 57
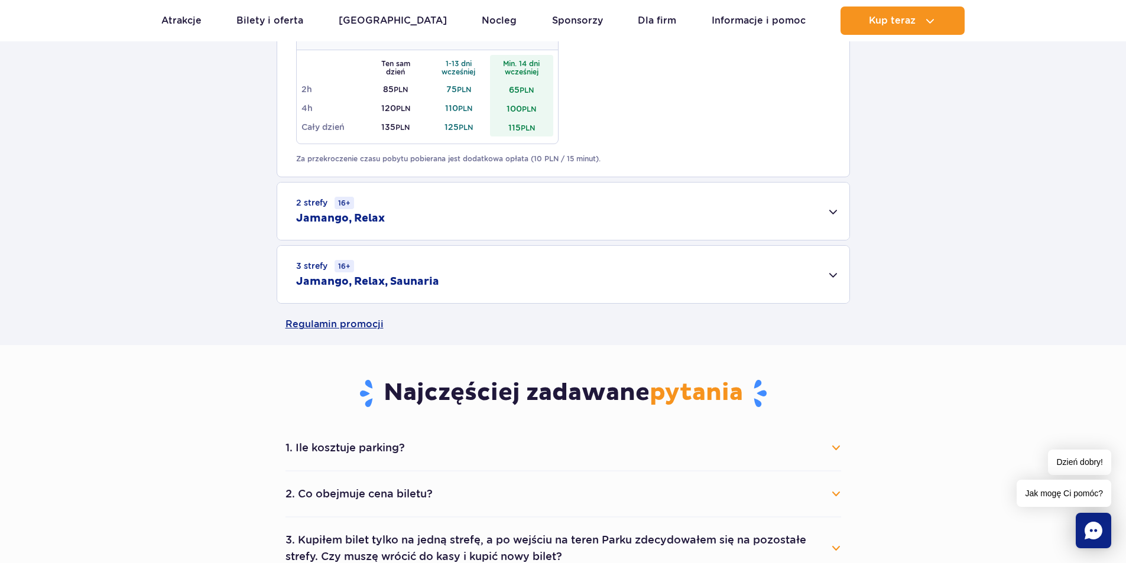
scroll to position [887, 0]
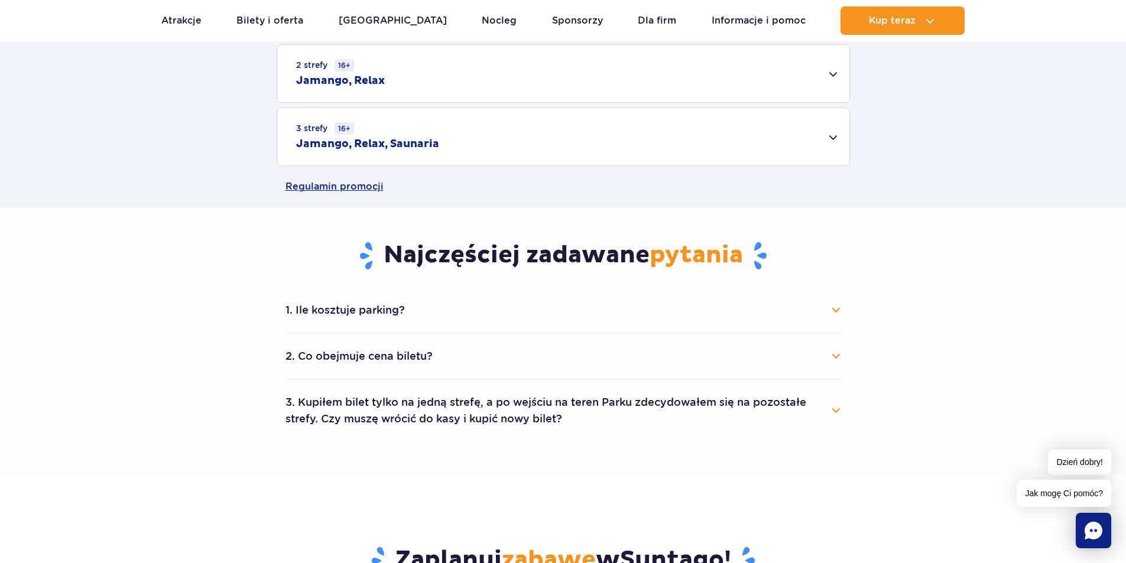
click at [836, 411] on button "3. Kupiłem bilet tylko na jedną strefę, a po wejściu na teren Parku zdecydowałe…" at bounding box center [563, 410] width 556 height 43
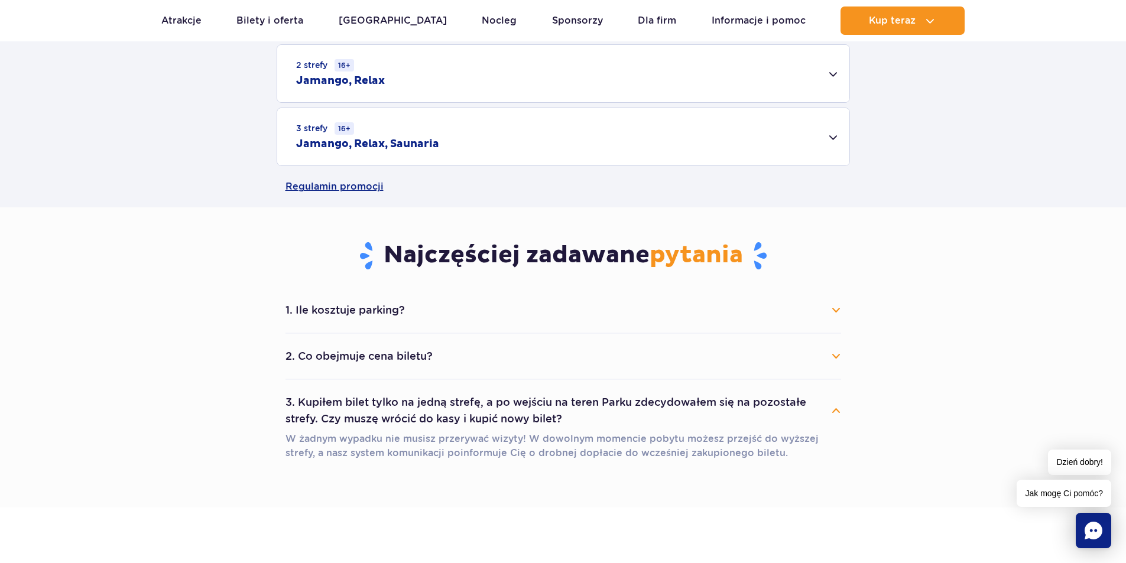
click at [832, 357] on button "2. Co obejmuje cena biletu?" at bounding box center [563, 356] width 556 height 26
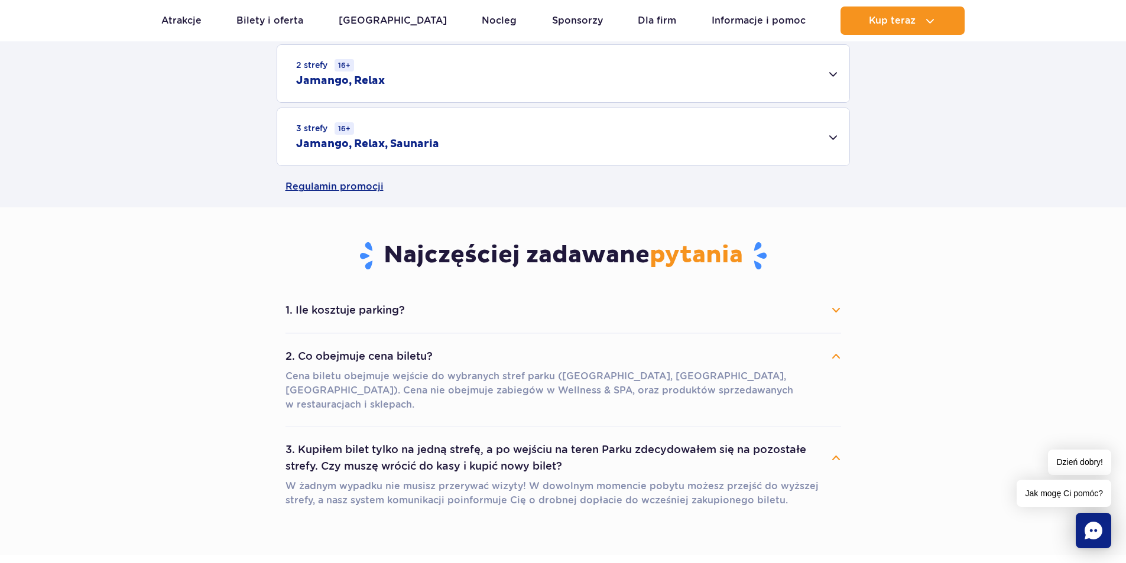
click at [830, 311] on button "1. Ile kosztuje parking?" at bounding box center [563, 310] width 556 height 26
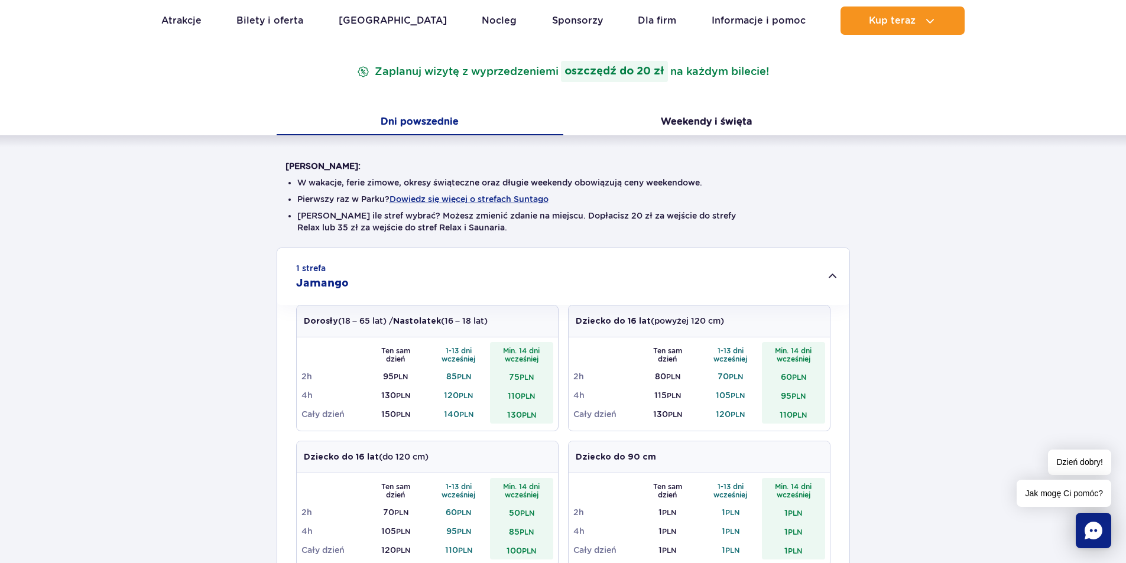
scroll to position [0, 0]
